Goal: Information Seeking & Learning: Understand process/instructions

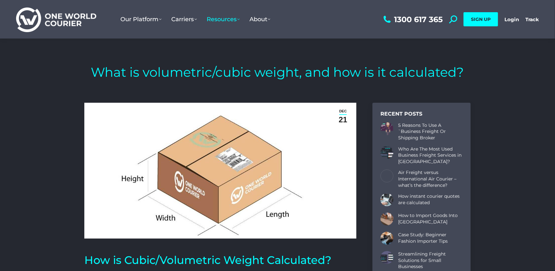
drag, startPoint x: 276, startPoint y: 192, endPoint x: 319, endPoint y: 148, distance: 61.6
click at [319, 148] on img at bounding box center [220, 171] width 272 height 136
drag, startPoint x: 271, startPoint y: 151, endPoint x: 279, endPoint y: 132, distance: 20.6
click at [279, 132] on img at bounding box center [220, 171] width 272 height 136
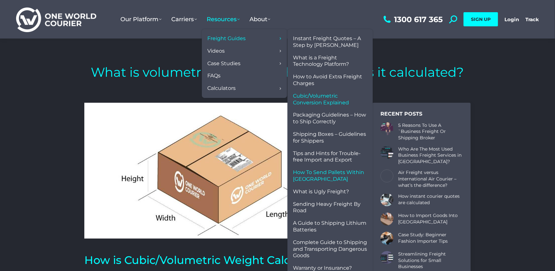
click at [307, 178] on span "How To Send Pallets Within [GEOGRAPHIC_DATA]" at bounding box center [330, 177] width 74 height 14
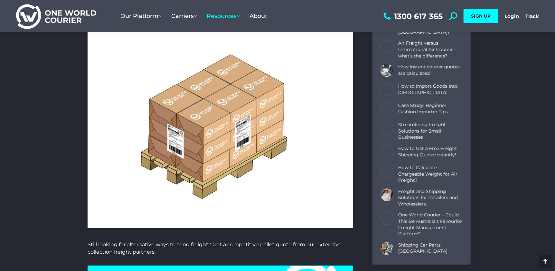
scroll to position [1546, 0]
